Goal: Information Seeking & Learning: Learn about a topic

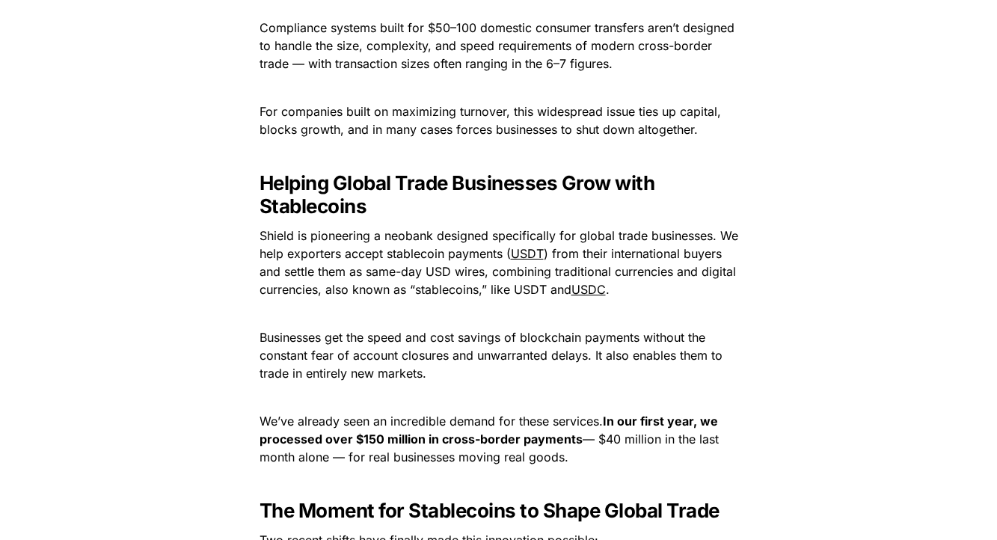
scroll to position [1090, 0]
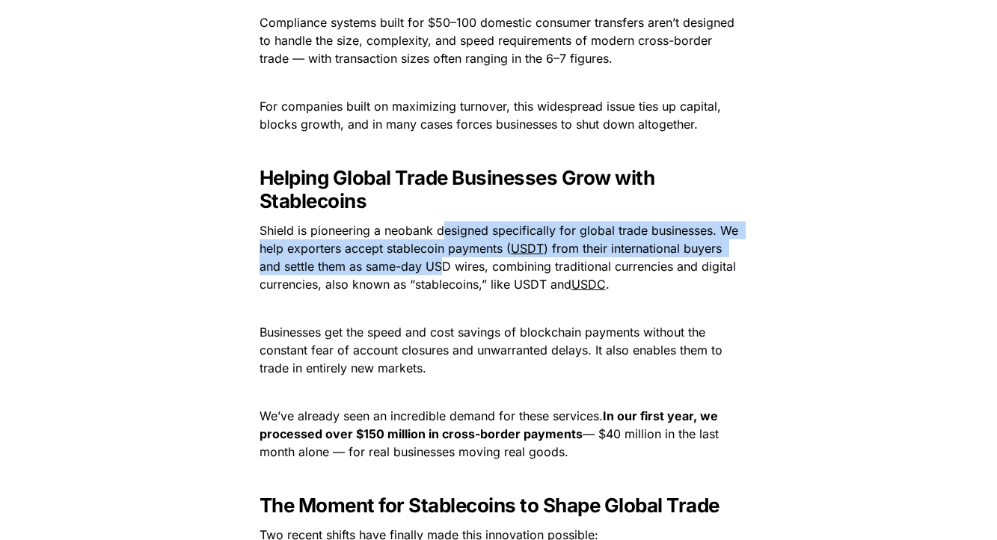
drag, startPoint x: 441, startPoint y: 224, endPoint x: 445, endPoint y: 270, distance: 45.8
click at [445, 270] on p "Shield is pioneering a neobank designed specifically for global trade businesse…" at bounding box center [499, 257] width 524 height 78
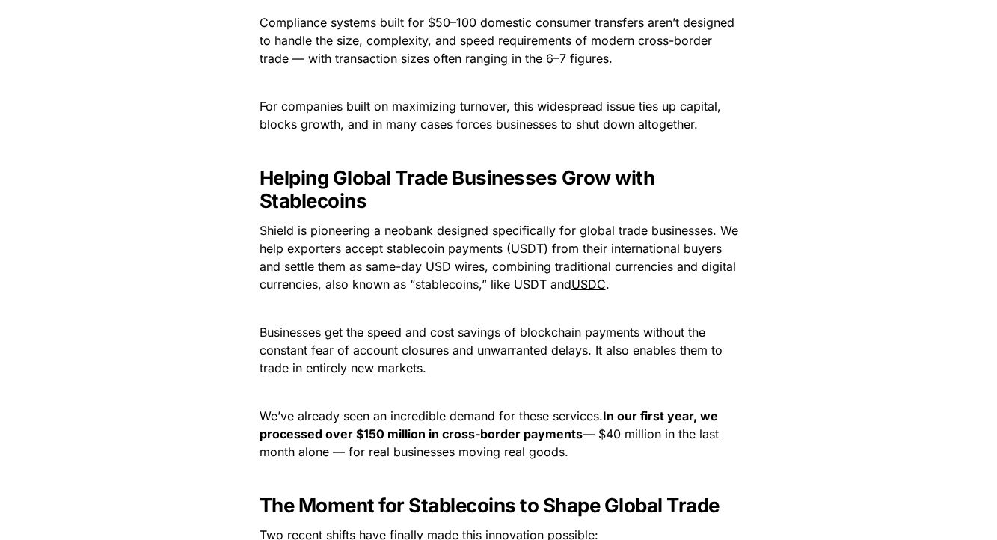
click at [442, 281] on span ") from their international buyers and settle them as same-day USD wires, combin…" at bounding box center [500, 266] width 480 height 51
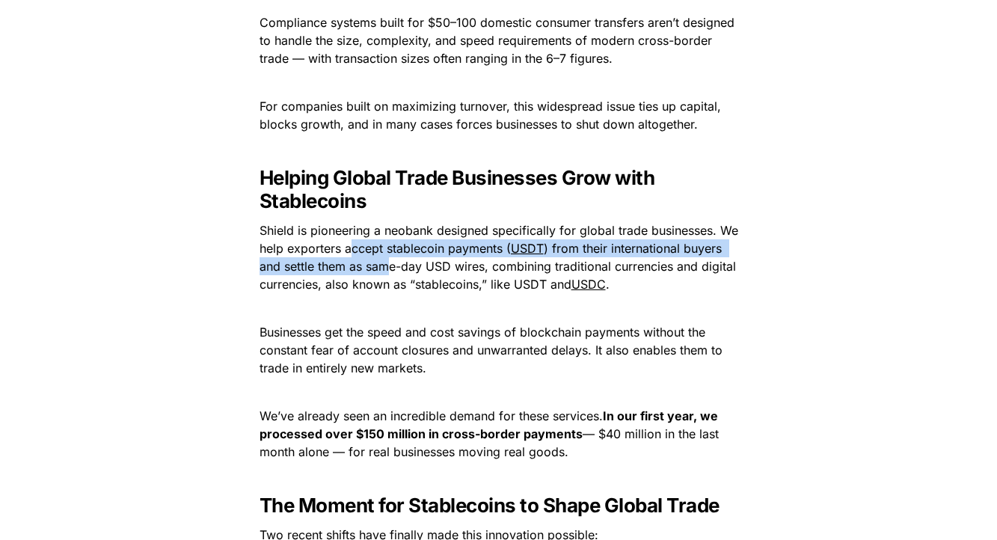
drag, startPoint x: 353, startPoint y: 246, endPoint x: 391, endPoint y: 271, distance: 45.4
click at [391, 271] on p "Shield is pioneering a neobank designed specifically for global trade businesse…" at bounding box center [499, 257] width 524 height 78
click at [391, 271] on span ") from their international buyers and settle them as same-day USD wires, combin…" at bounding box center [500, 266] width 480 height 51
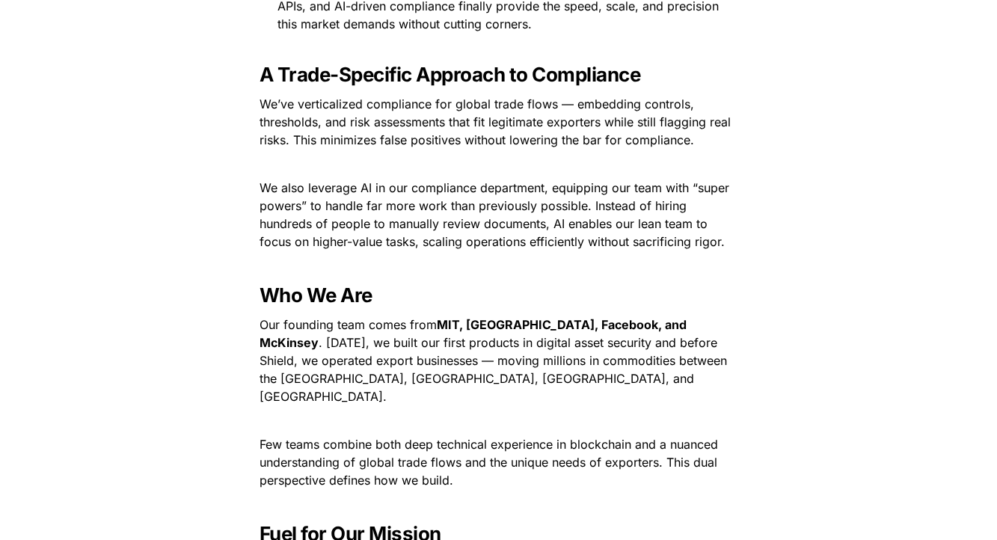
scroll to position [1698, 0]
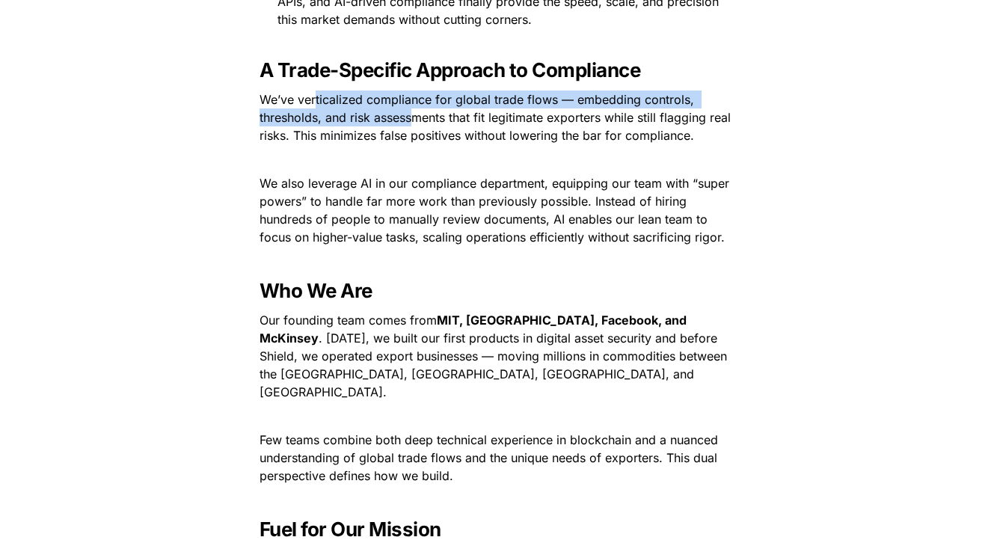
drag, startPoint x: 312, startPoint y: 95, endPoint x: 413, endPoint y: 126, distance: 105.7
click at [413, 126] on p "We’ve verticalized compliance for global trade flows — embedding controls, thre…" at bounding box center [499, 118] width 524 height 60
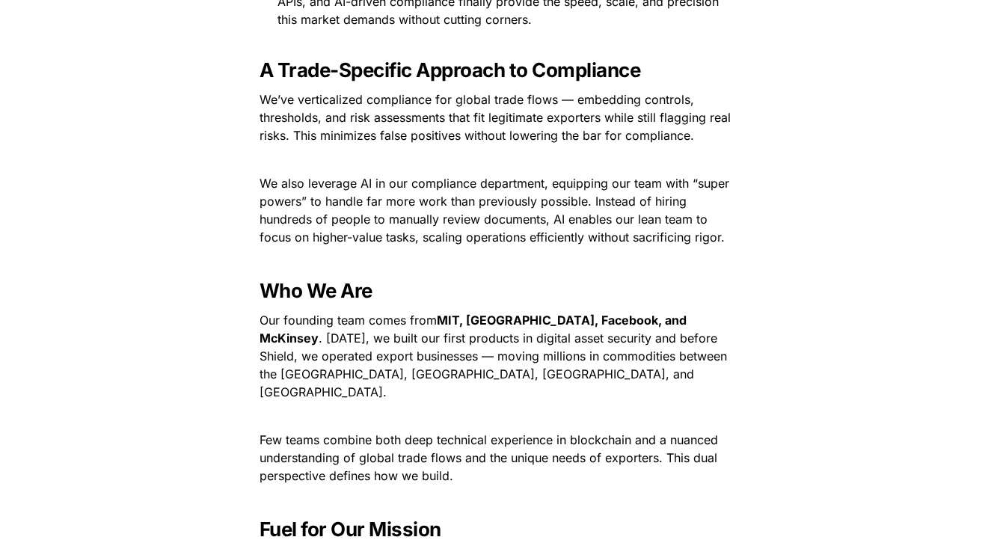
click at [448, 126] on p "We’ve verticalized compliance for global trade flows — embedding controls, thre…" at bounding box center [499, 118] width 524 height 60
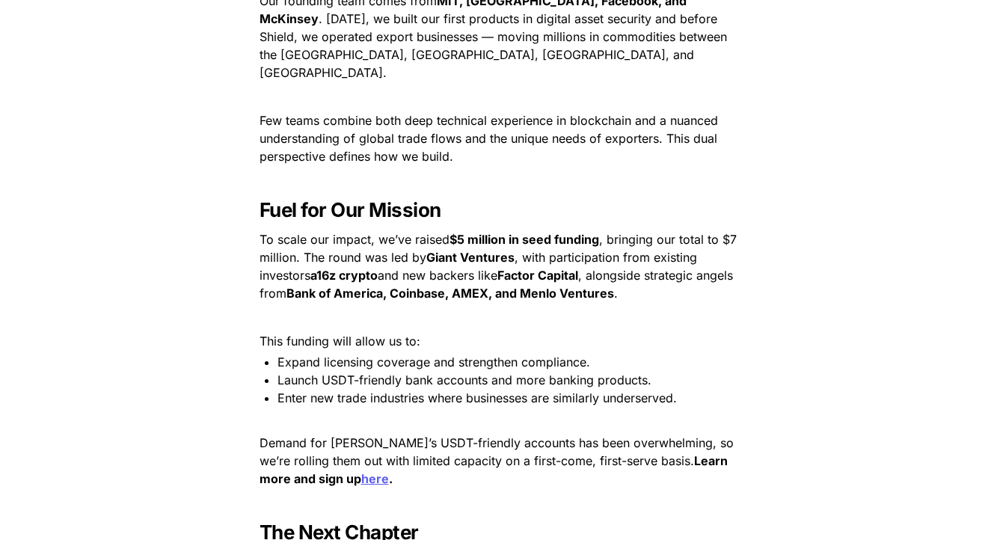
scroll to position [2024, 0]
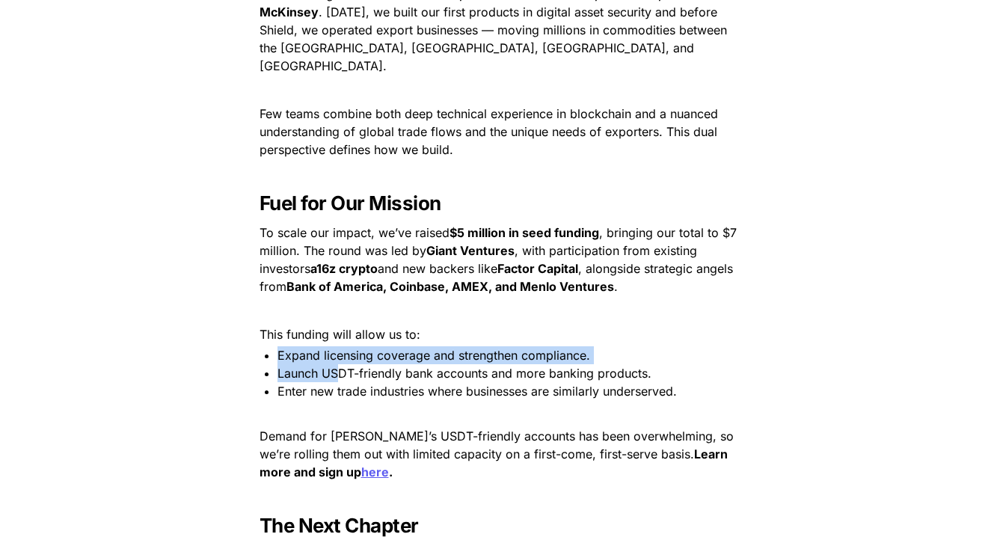
drag, startPoint x: 277, startPoint y: 336, endPoint x: 339, endPoint y: 357, distance: 65.0
click at [339, 357] on ul "Expand licensing coverage and strengthen compliance. Launch USDT-friendly bank …" at bounding box center [499, 373] width 524 height 54
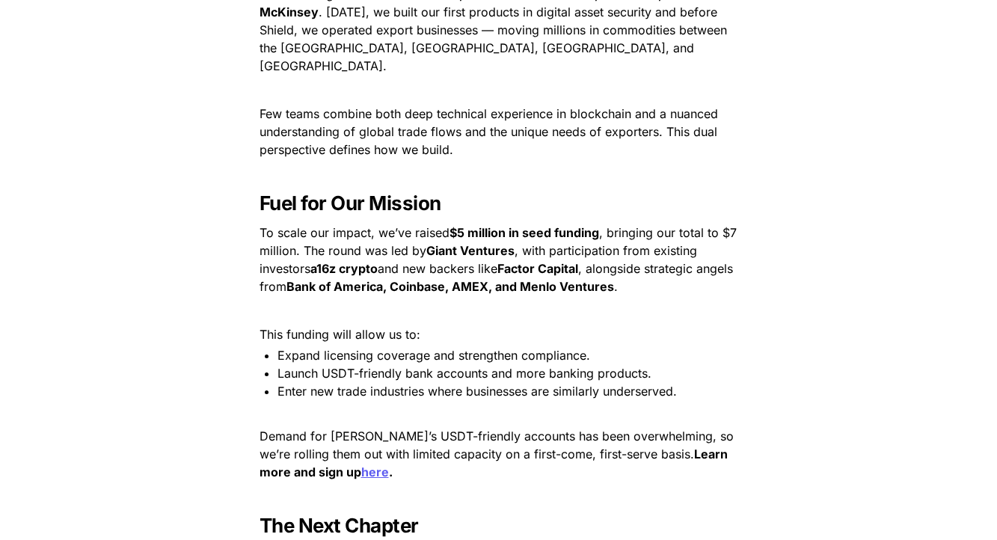
click at [363, 366] on span "Launch USDT-friendly bank accounts and more banking products." at bounding box center [464, 373] width 374 height 15
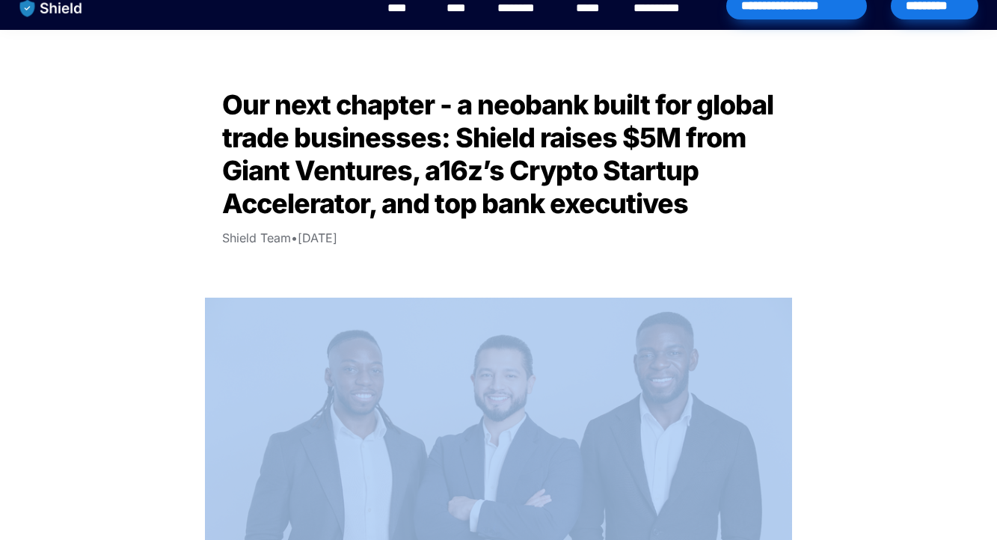
scroll to position [0, 0]
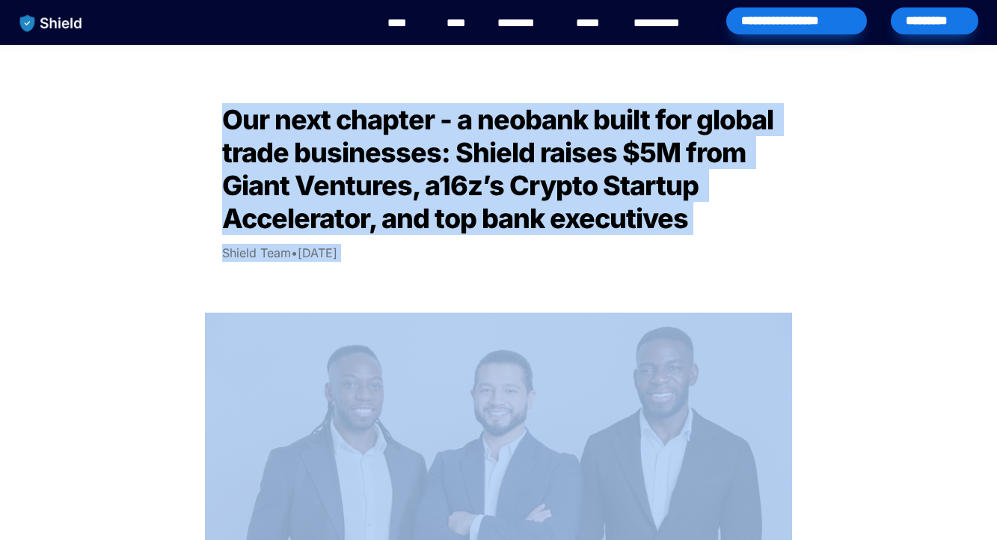
drag, startPoint x: 636, startPoint y: 413, endPoint x: 230, endPoint y: 114, distance: 504.4
copy div "Lor ipsu dolorsi - a consect adipi eli seddoe tempo incididunt: Utlabo etdolo $…"
